Goal: Check status: Check status

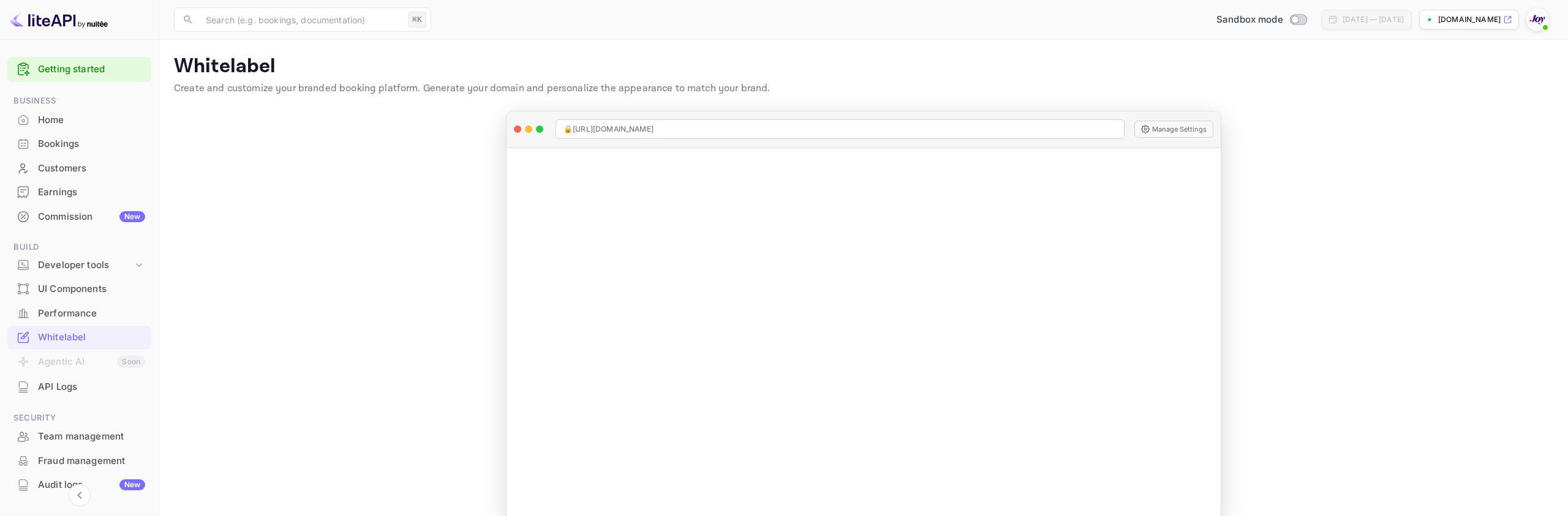
click at [84, 147] on div "Bookings" at bounding box center [92, 144] width 108 height 14
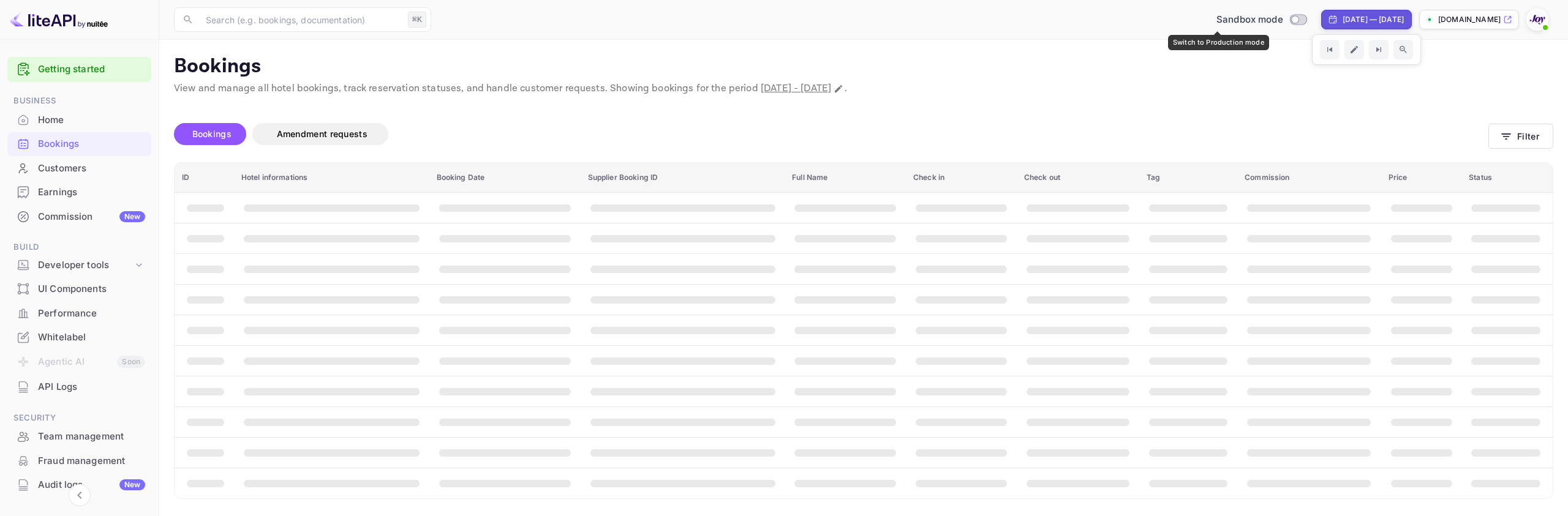
click at [1283, 19] on input "Switch to Production mode" at bounding box center [1295, 19] width 24 height 8
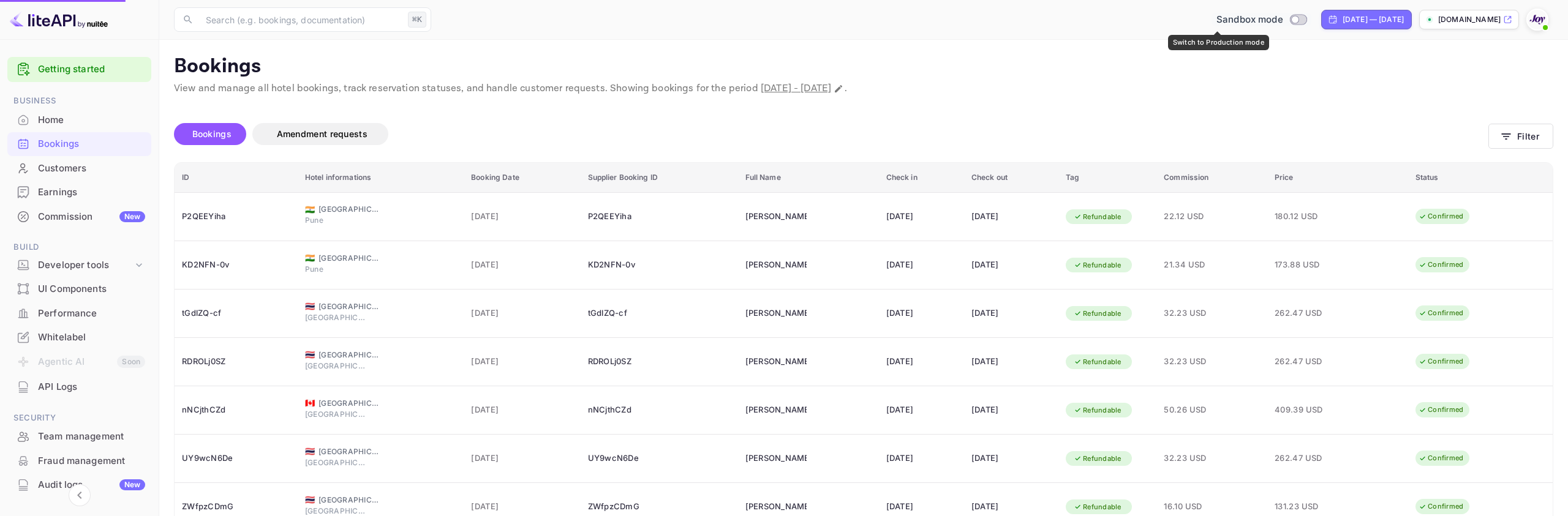
checkbox input "true"
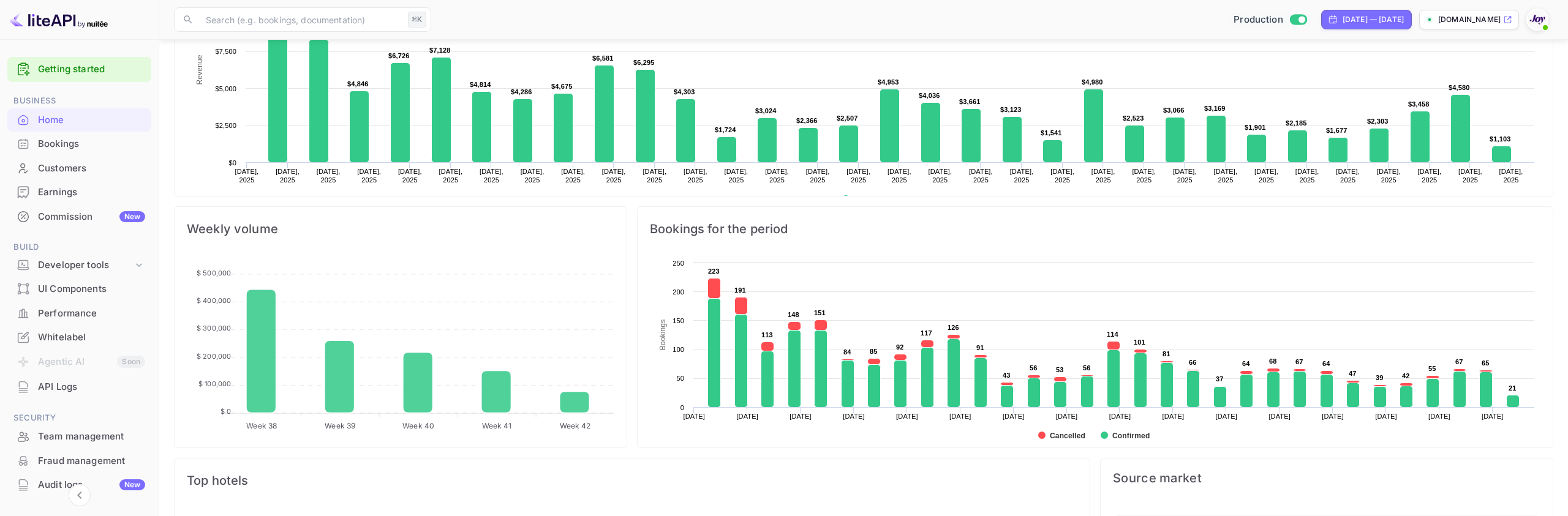
scroll to position [429, 0]
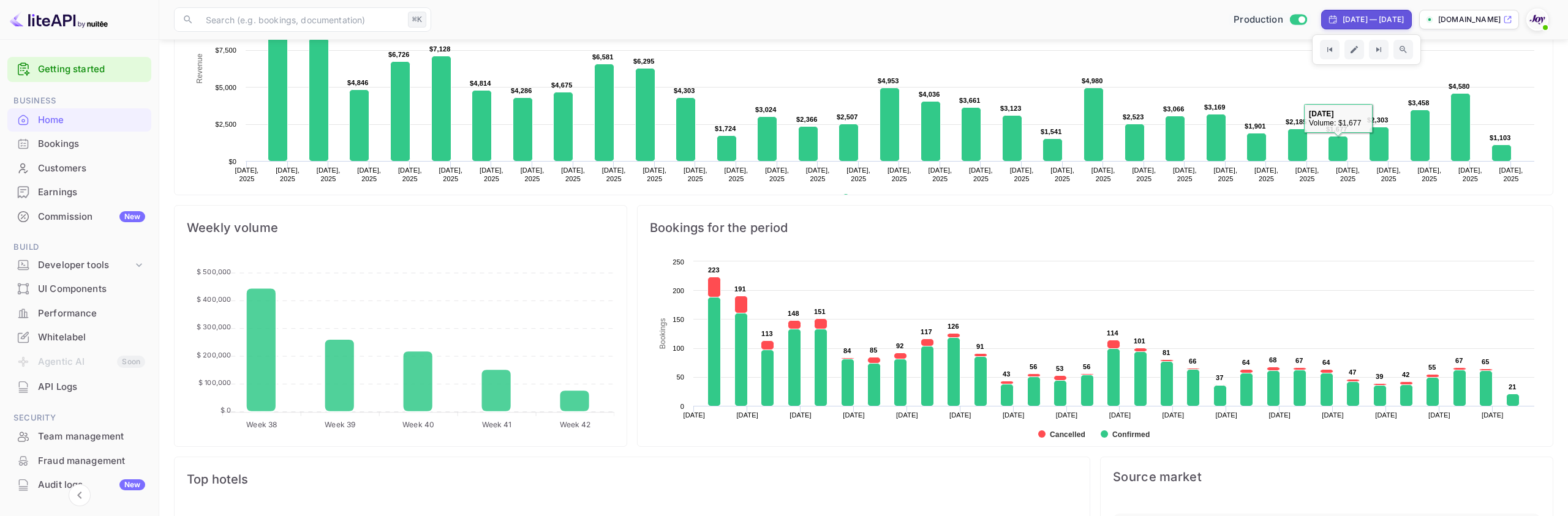
click at [1132, 5] on div "​ ⌘K ​ Production [DATE] — [DATE] [DOMAIN_NAME]" at bounding box center [864, 19] width 1409 height 39
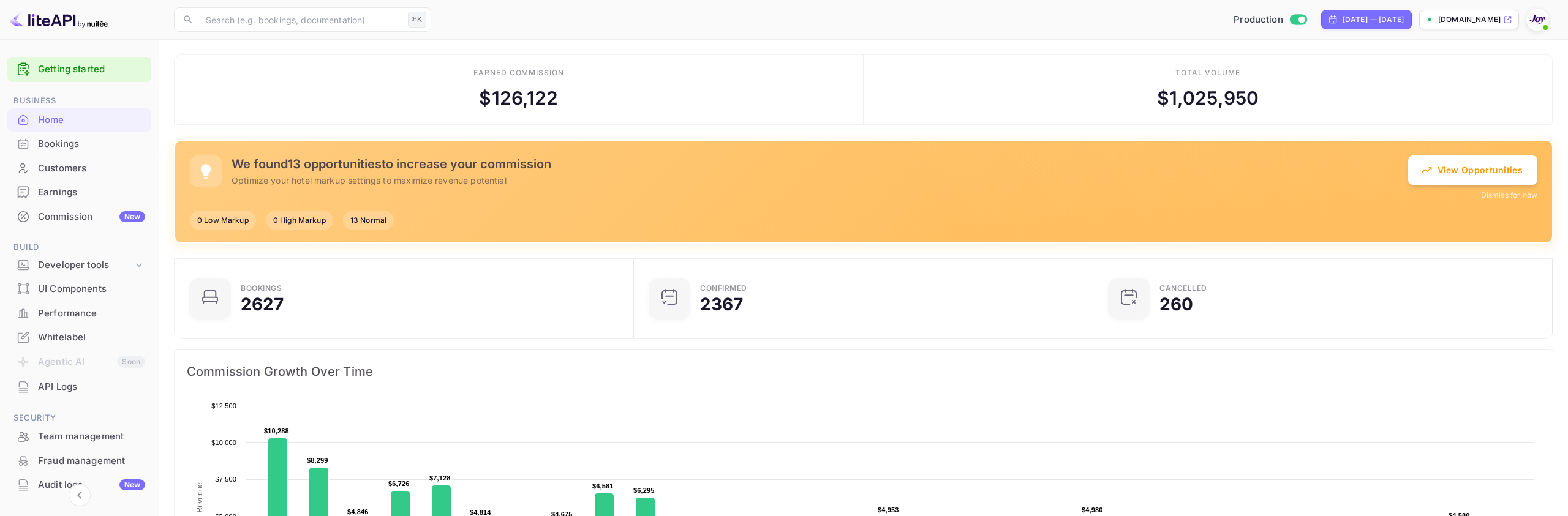
click at [815, 57] on div "Earned commission $ 126,122" at bounding box center [519, 90] width 689 height 69
